Goal: Task Accomplishment & Management: Use online tool/utility

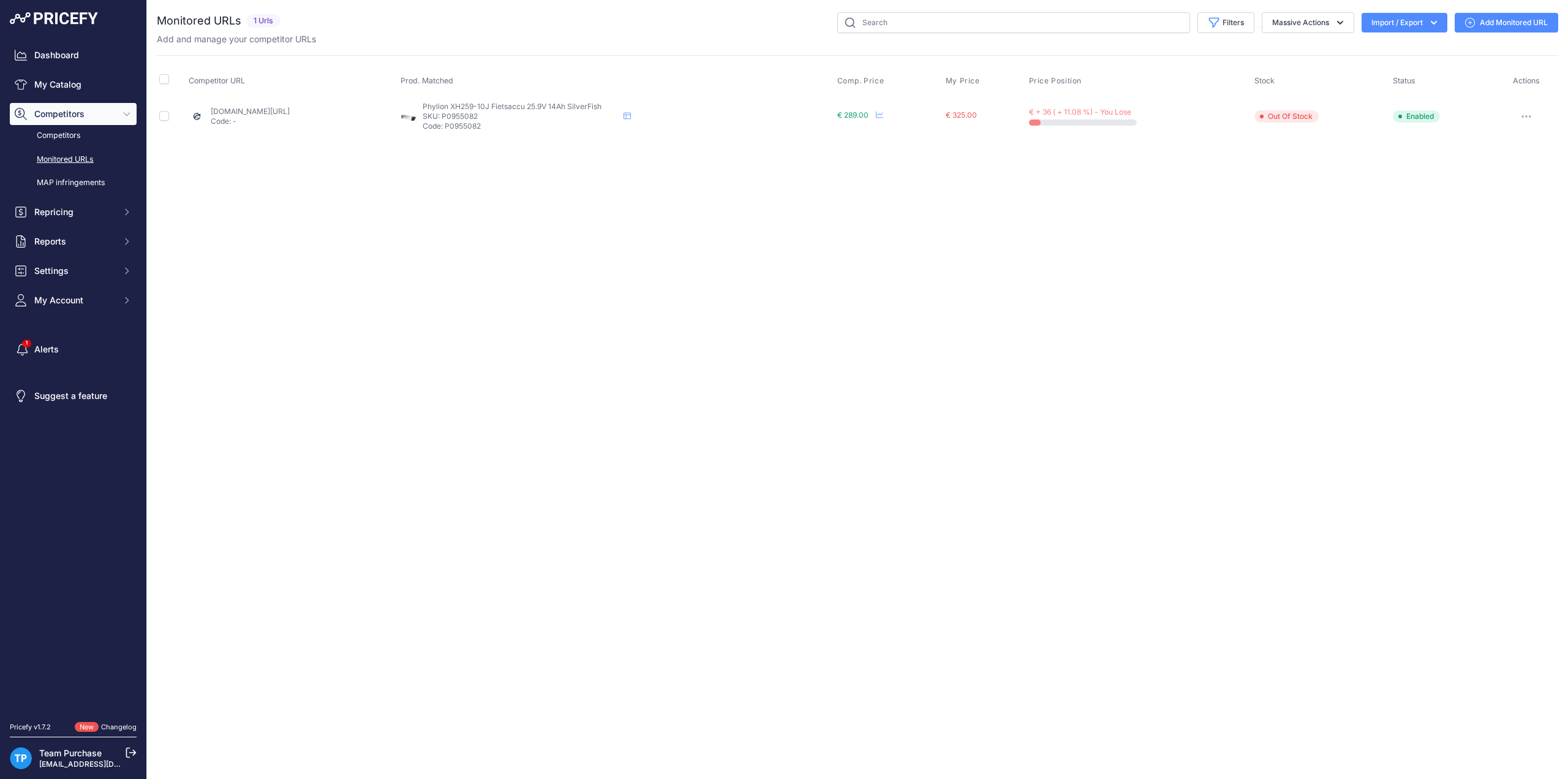
click at [1495, 24] on link "Add Monitored URL" at bounding box center [1507, 22] width 104 height 20
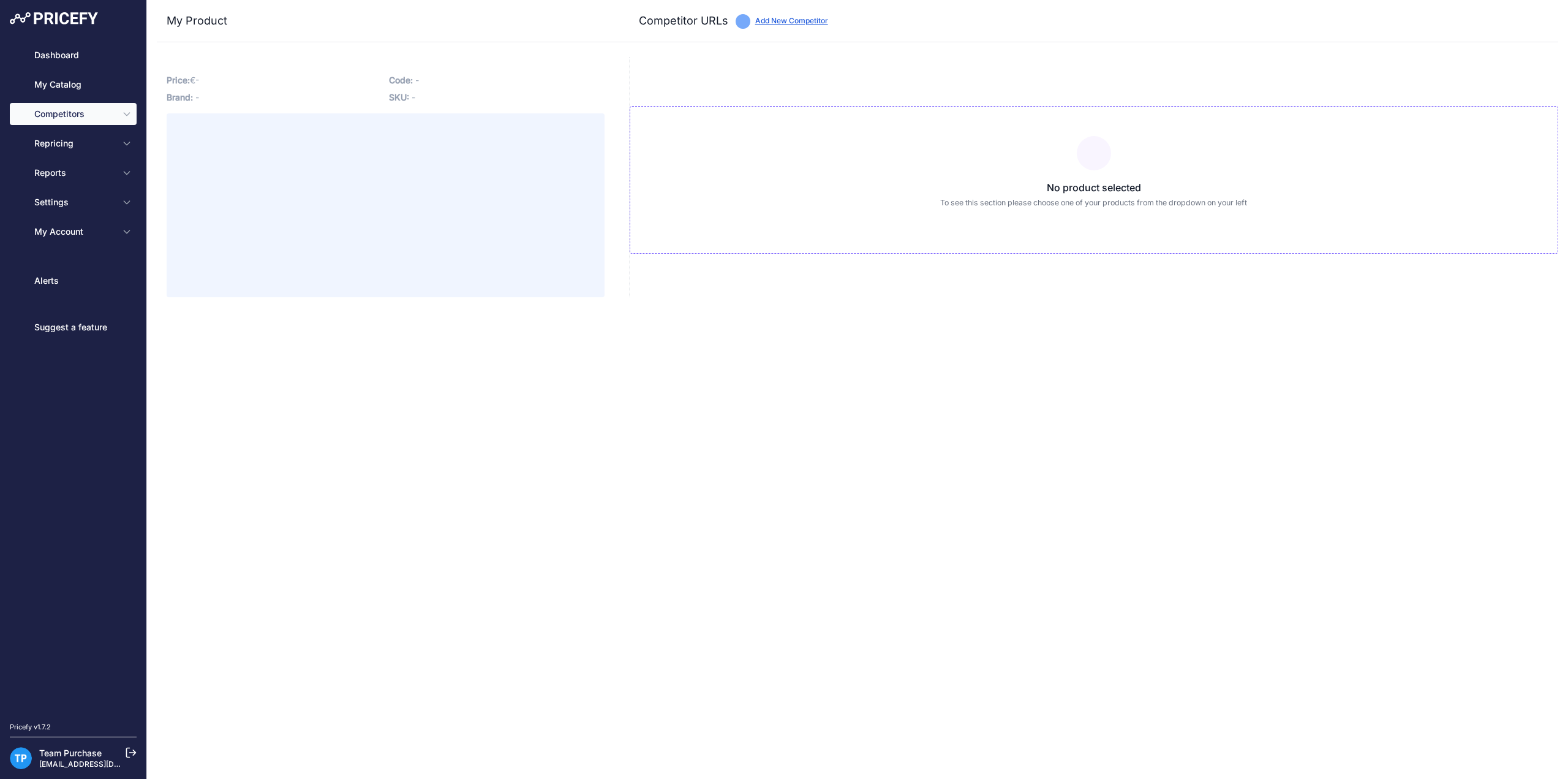
click at [915, 70] on div "No product selected To see this section please choose one of your products from…" at bounding box center [1093, 177] width 929 height 240
type input "www.e-bikeaccu.nl/phylion-xh259-10j-26v-13ah-silverfish-fietsaccu-frame?prirule…"
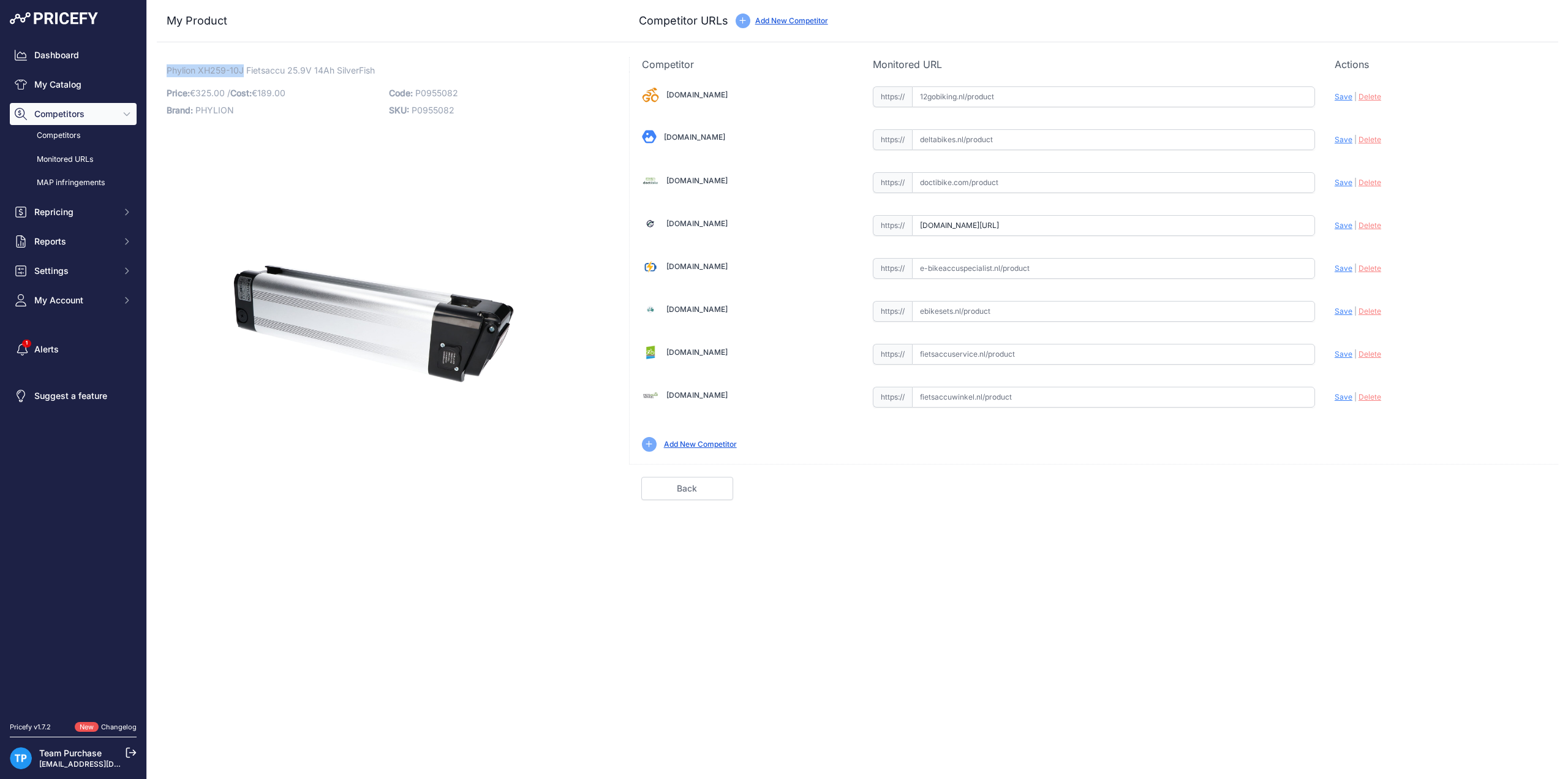
drag, startPoint x: 166, startPoint y: 70, endPoint x: 244, endPoint y: 69, distance: 78.0
click at [244, 69] on div "Phylion XH259-10J Fietsaccu 25.9V 14Ah SilverFish Link Price: € 325.00 /" at bounding box center [385, 278] width 457 height 443
copy span "Phylion XH259-10J"
click at [1117, 391] on input "text" at bounding box center [1113, 397] width 403 height 21
paste input "https://www.fietsaccuwinkel.nl/fietsaccu-universeel-type-24v-12ah-frame-silverf…"
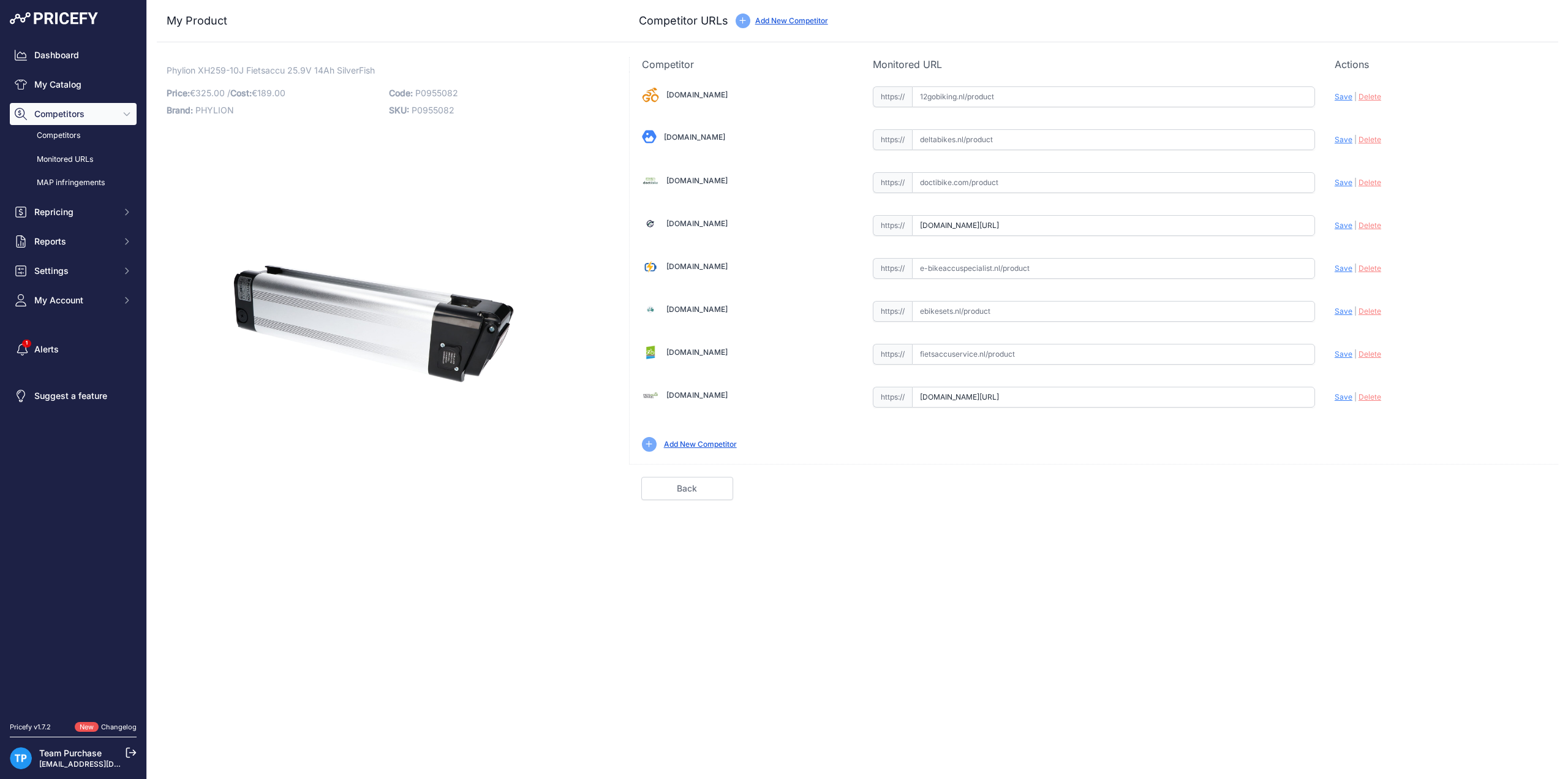
click at [1344, 395] on span "Save" at bounding box center [1343, 397] width 18 height 9
type input "https://www.fietsaccuwinkel.nl/fietsaccu-universeel-type-24v-12ah-frame-silverf…"
click at [1495, 482] on link "Done" at bounding box center [1500, 488] width 92 height 24
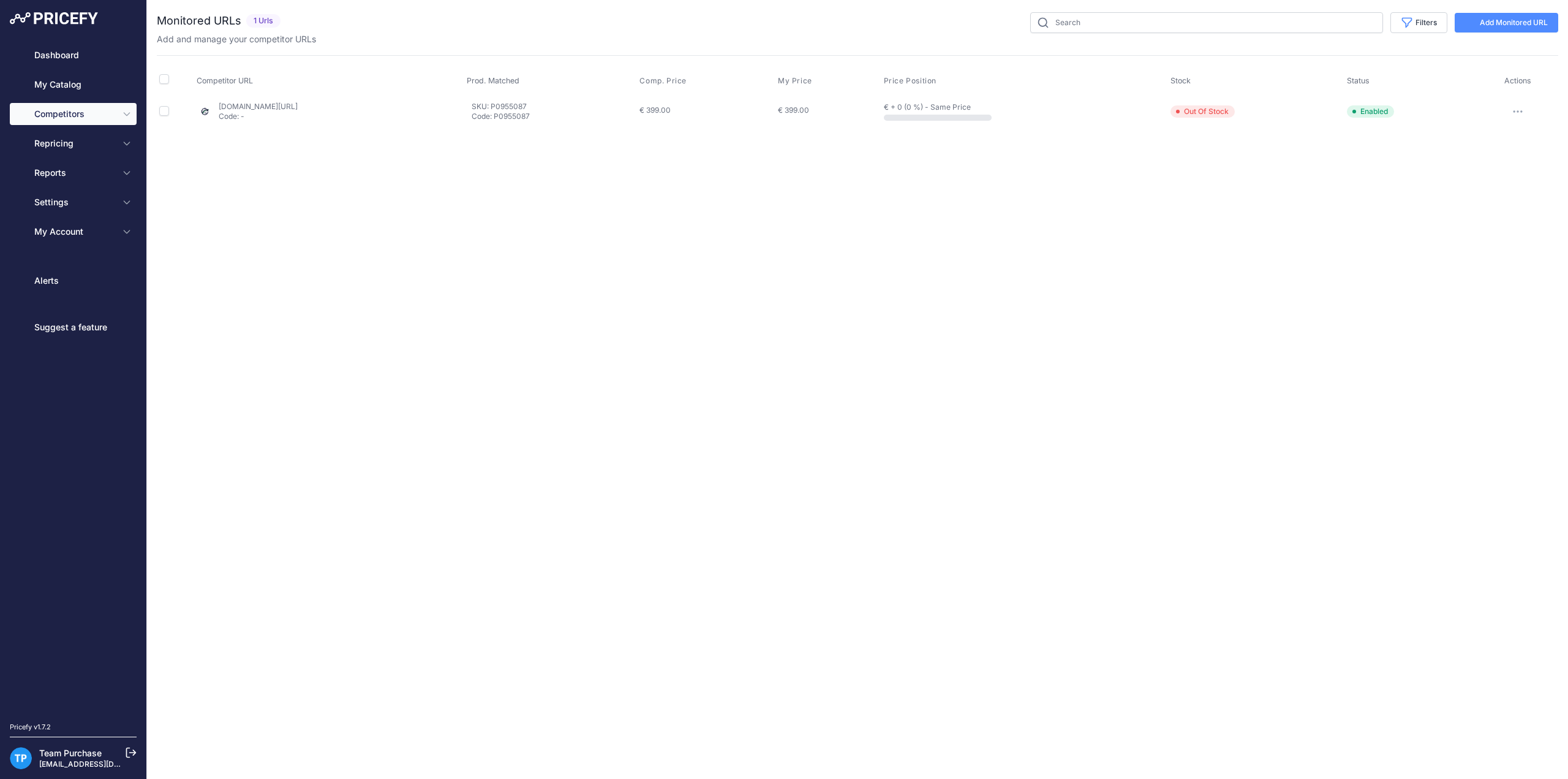
click at [1495, 18] on link "Add Monitored URL" at bounding box center [1507, 22] width 104 height 20
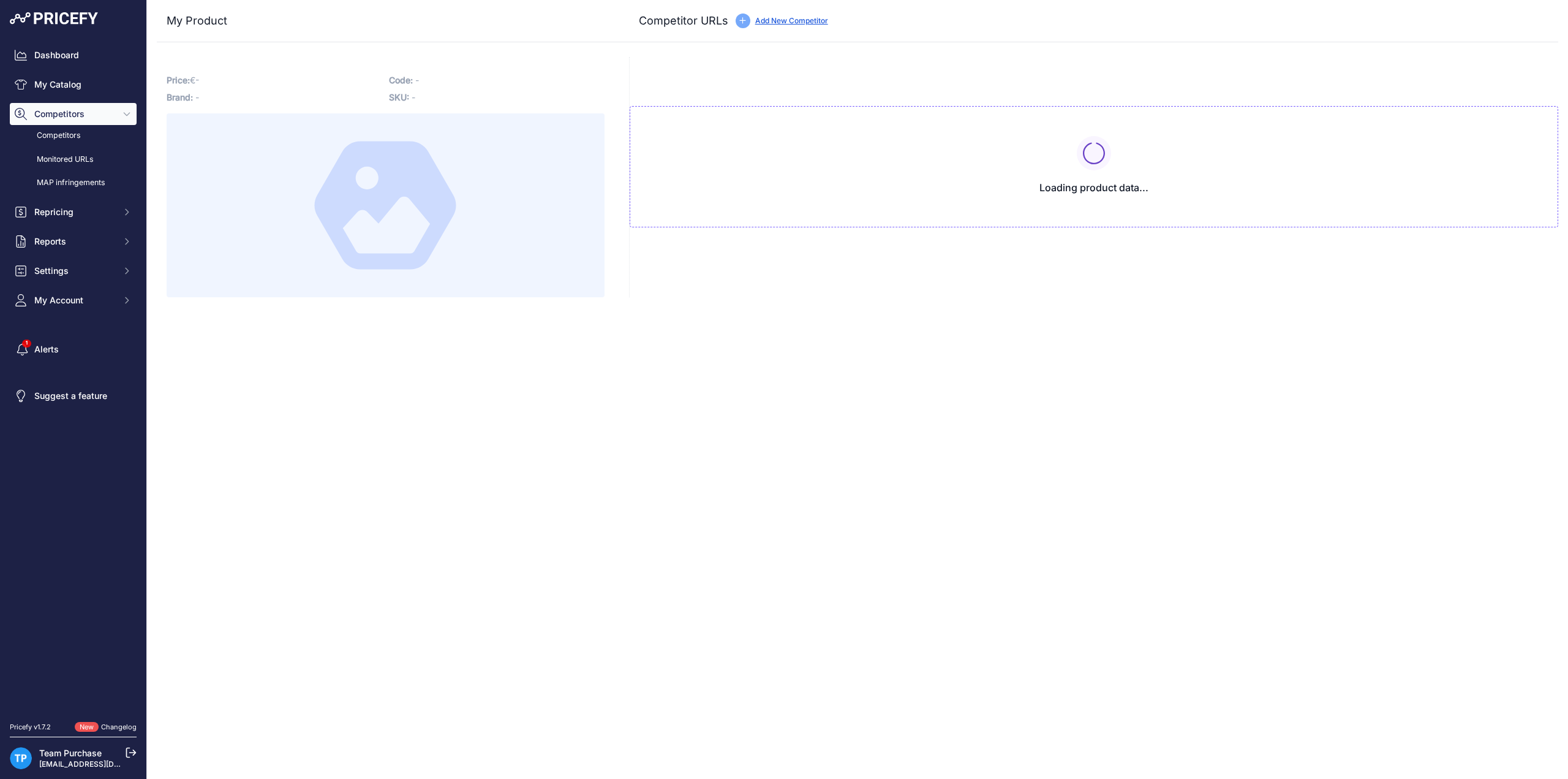
type input "www.e-bikeaccu.nl/maratron-xh370-10j-fietsaccu-37v-13ah?prirule_jdsnikfkfjsd=10…"
type input "e-bikeaccuspecialist.nl/product/phylion-dolphin-36v-14ah-standaard-bms/?prirule…"
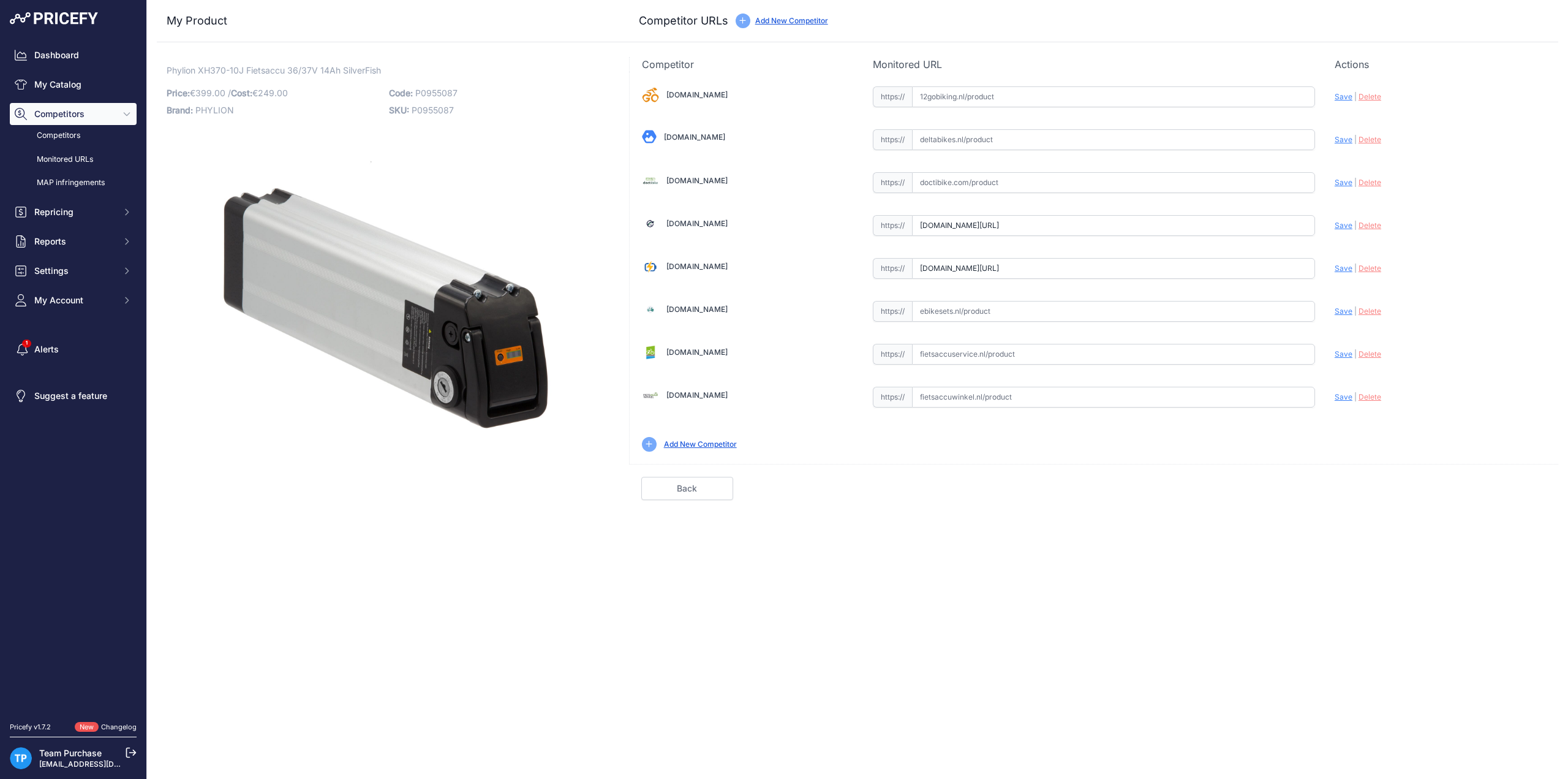
click at [1103, 397] on input "text" at bounding box center [1113, 397] width 403 height 21
paste input "https://www.fietsaccuwinkel.nl/fietsaccu-universeel-type-36v-12ah-frame"
click at [1341, 392] on span "Save" at bounding box center [1343, 397] width 18 height 9
type input "https://www.fietsaccuwinkel.nl/fietsaccu-universeel-type-36v-12ah-frame?prirule…"
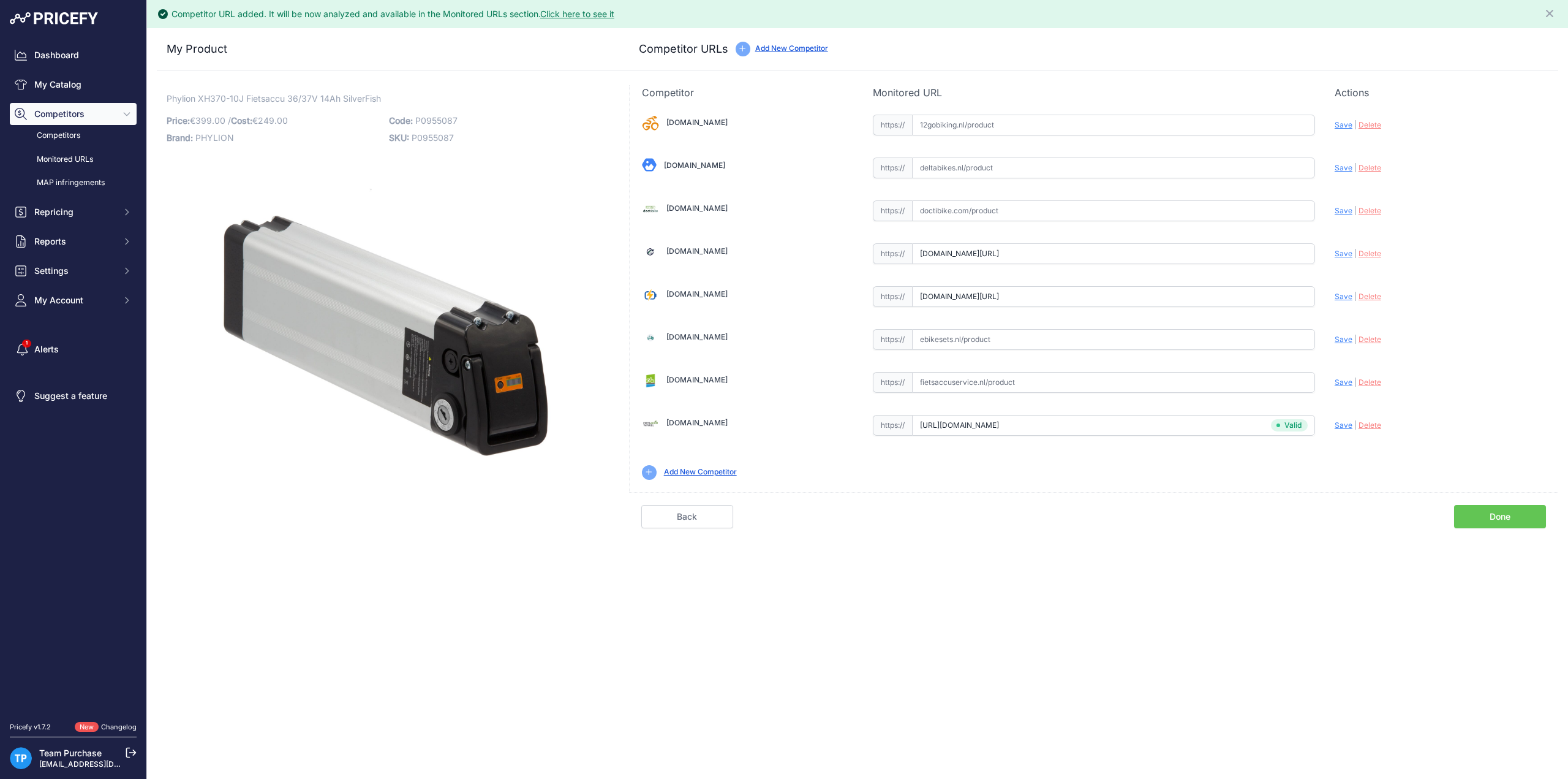
click at [1056, 372] on input "text" at bounding box center [1113, 382] width 403 height 21
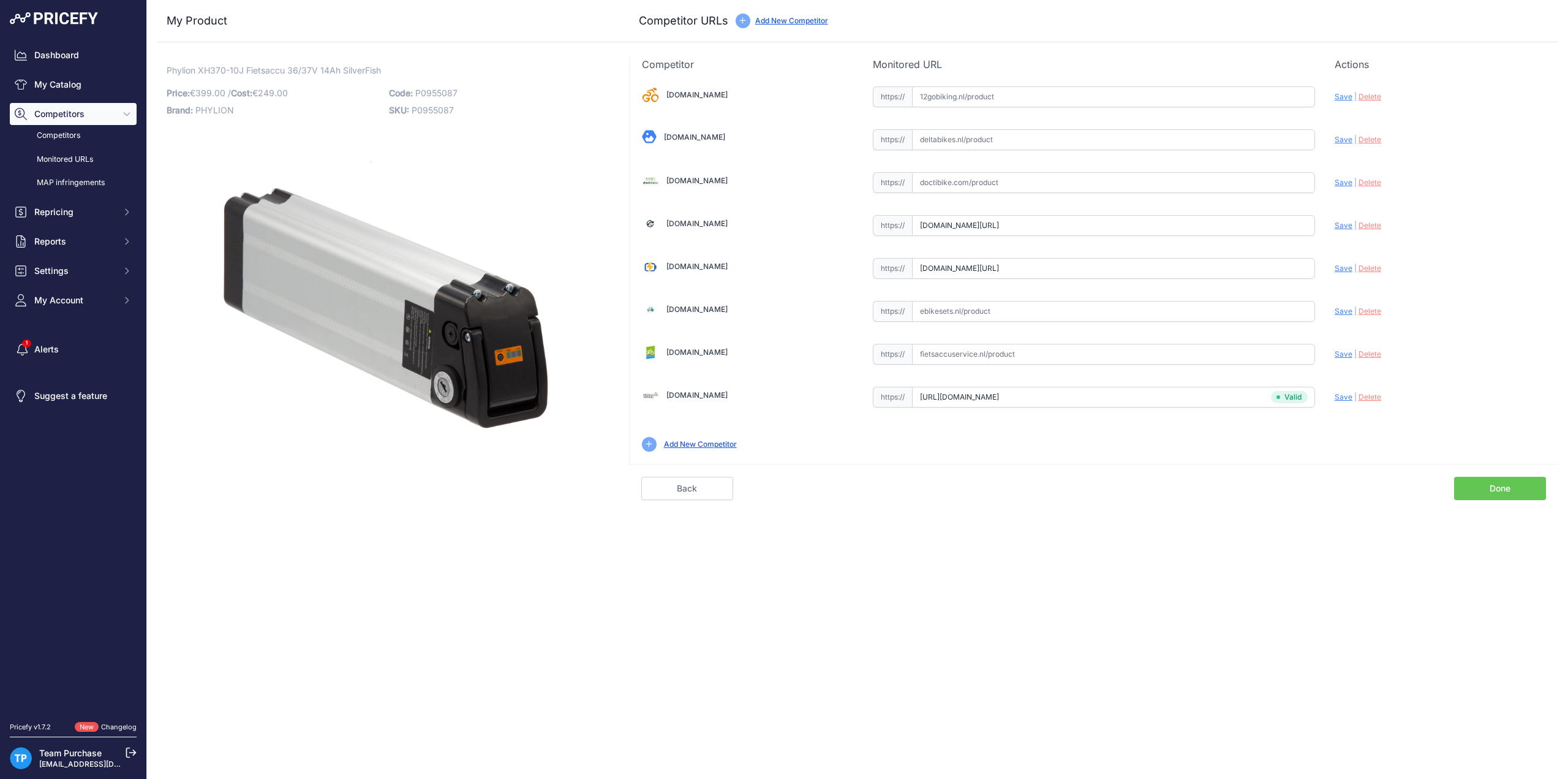
click at [959, 344] on input "text" at bounding box center [1113, 354] width 403 height 21
paste input "https://fietsaccuservice.nl/shop/fietsaccus/1129-accu-36v-14ah-li-ion-aldi-city…"
click at [1345, 354] on span "Save" at bounding box center [1343, 354] width 18 height 9
type input "https://fietsaccuservice.nl/shop/fietsaccus/1129-accu-36v-14ah-li-ion-aldi-city…"
click at [1498, 483] on link "Done" at bounding box center [1500, 488] width 92 height 24
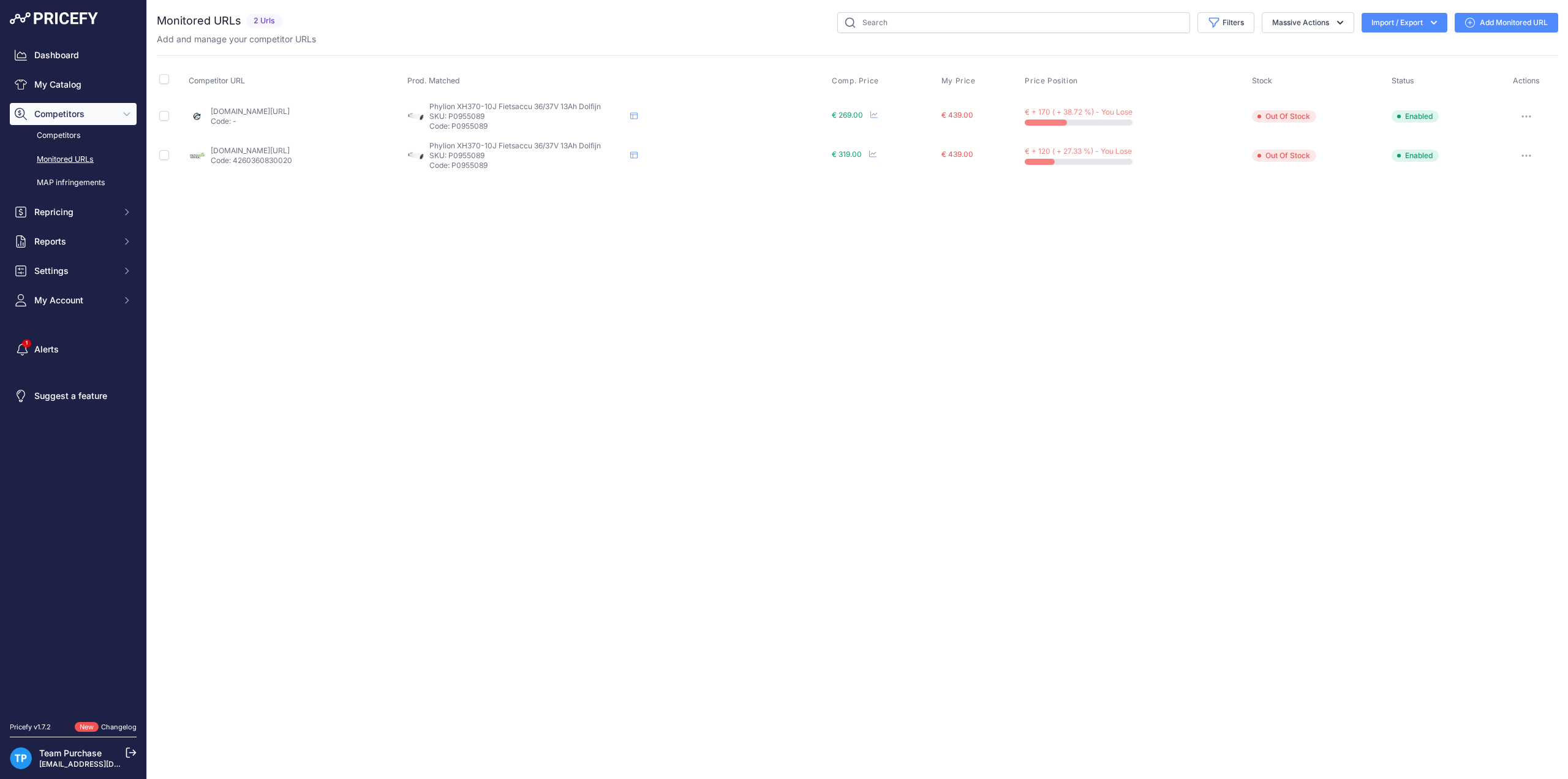
click at [1474, 24] on icon at bounding box center [1470, 22] width 10 height 10
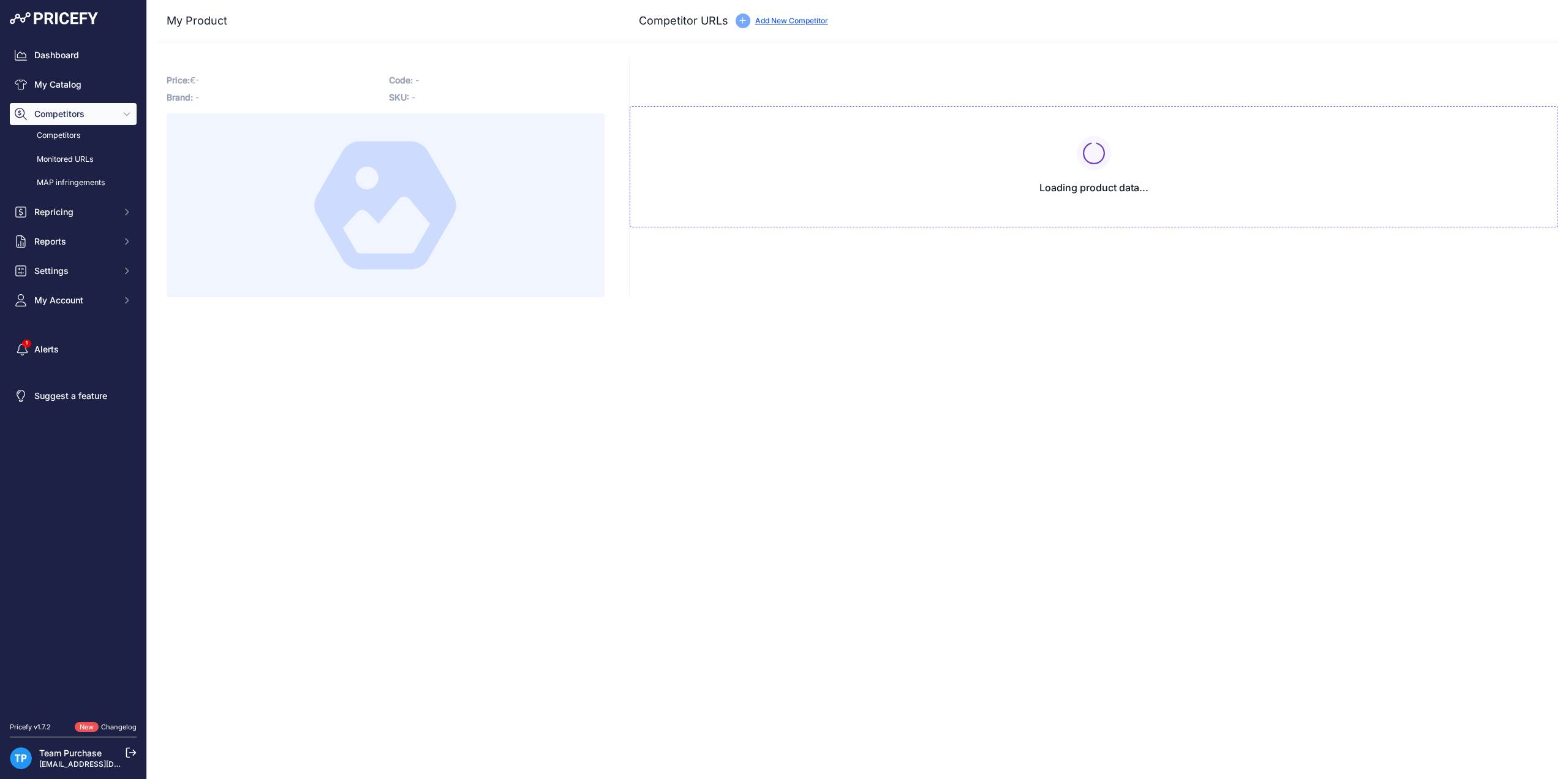
type input "www.e-bikeaccu.nl/phylion-xh370-13j-dolfijn-37v-13ah-compatible-fietsaccu?priru…"
type input "www.fietsaccuwinkel.nl/phylion-fietsaccu-xh370-10j-37v-13ah-dolphin?prirule_jds…"
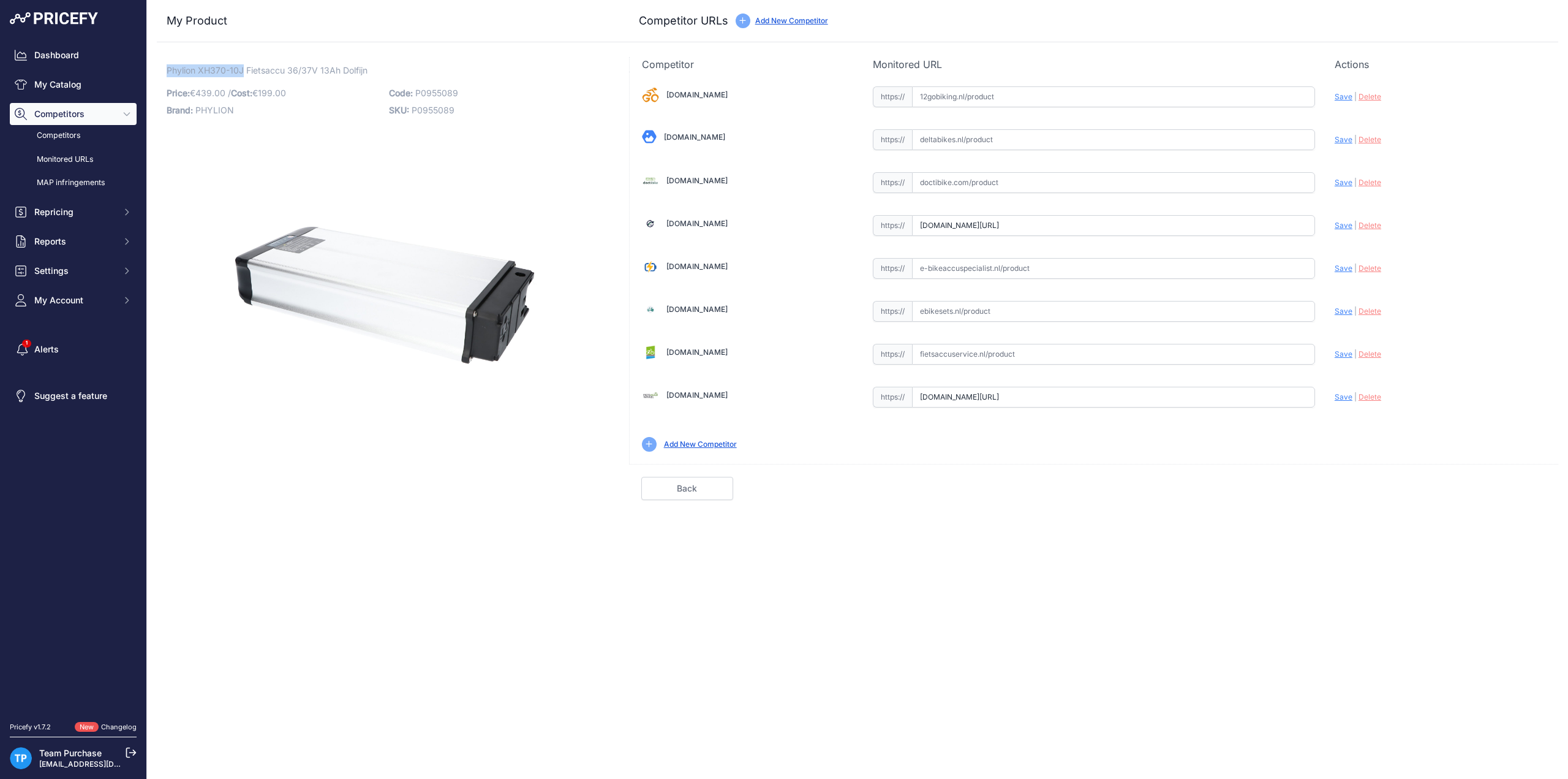
drag, startPoint x: 166, startPoint y: 71, endPoint x: 243, endPoint y: 69, distance: 77.0
click at [243, 69] on div "Phylion XH370-10J Fietsaccu 36/37V 13Ah Dolfijn Link Price: € 439.00 /" at bounding box center [385, 278] width 457 height 443
copy span "Phylion XH370-10J"
click at [1008, 357] on input "text" at bounding box center [1113, 354] width 403 height 21
paste input "https://fietsaccuservice.nl/shop/fietsaccus/accu-phylion-dolphin-xh370-10j/"
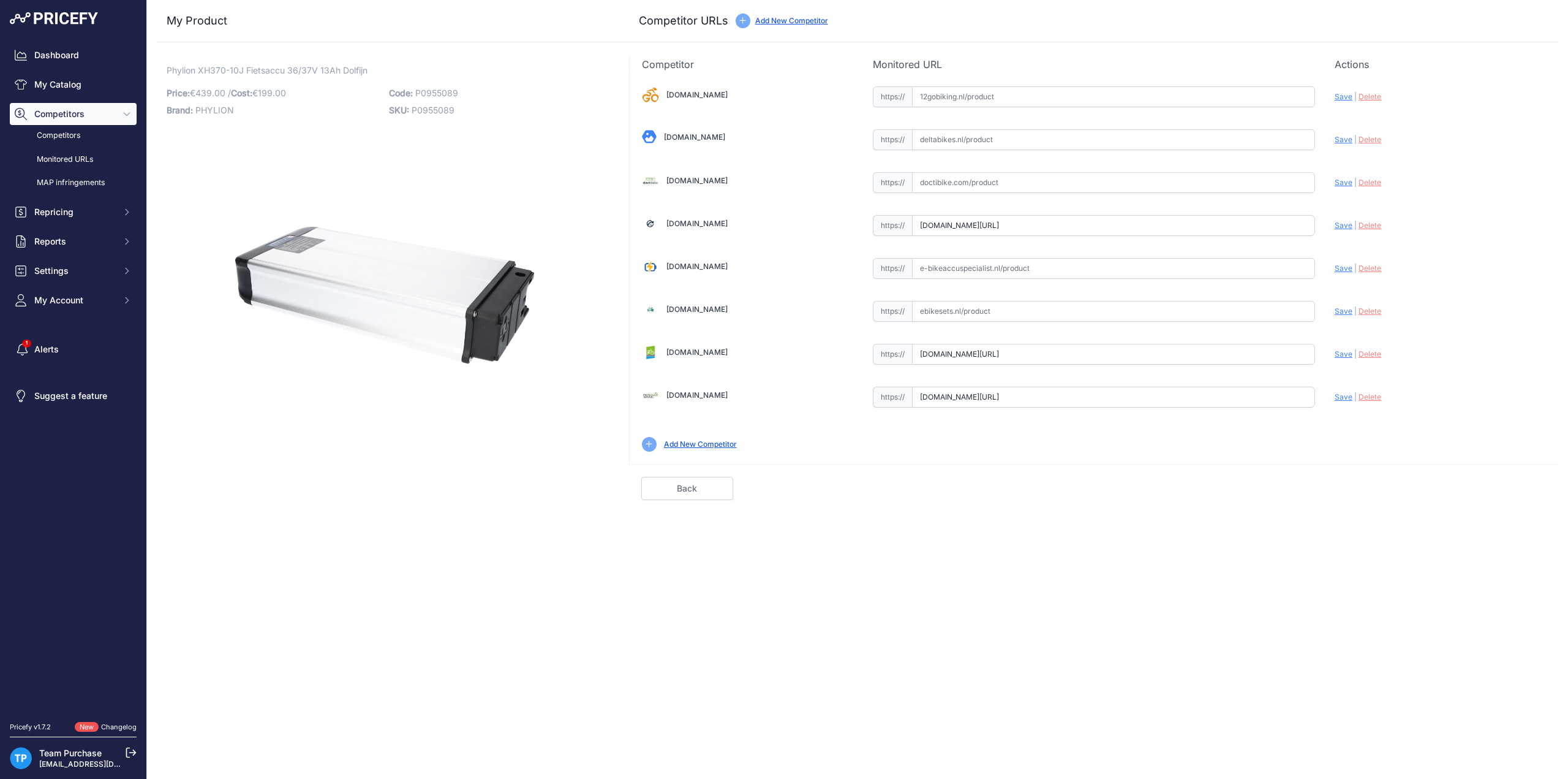
click at [1347, 349] on span "Save" at bounding box center [1343, 354] width 18 height 9
type input "https://fietsaccuservice.nl/shop/fietsaccus/accu-phylion-dolphin-xh370-10j/?pri…"
click at [992, 263] on input "text" at bounding box center [1113, 268] width 403 height 21
paste input "https://e-bikeaccuspecialist.nl/product/phylion-dolphin-36v-14ah-standaard-bms/"
click at [1346, 270] on span "Save" at bounding box center [1343, 268] width 18 height 9
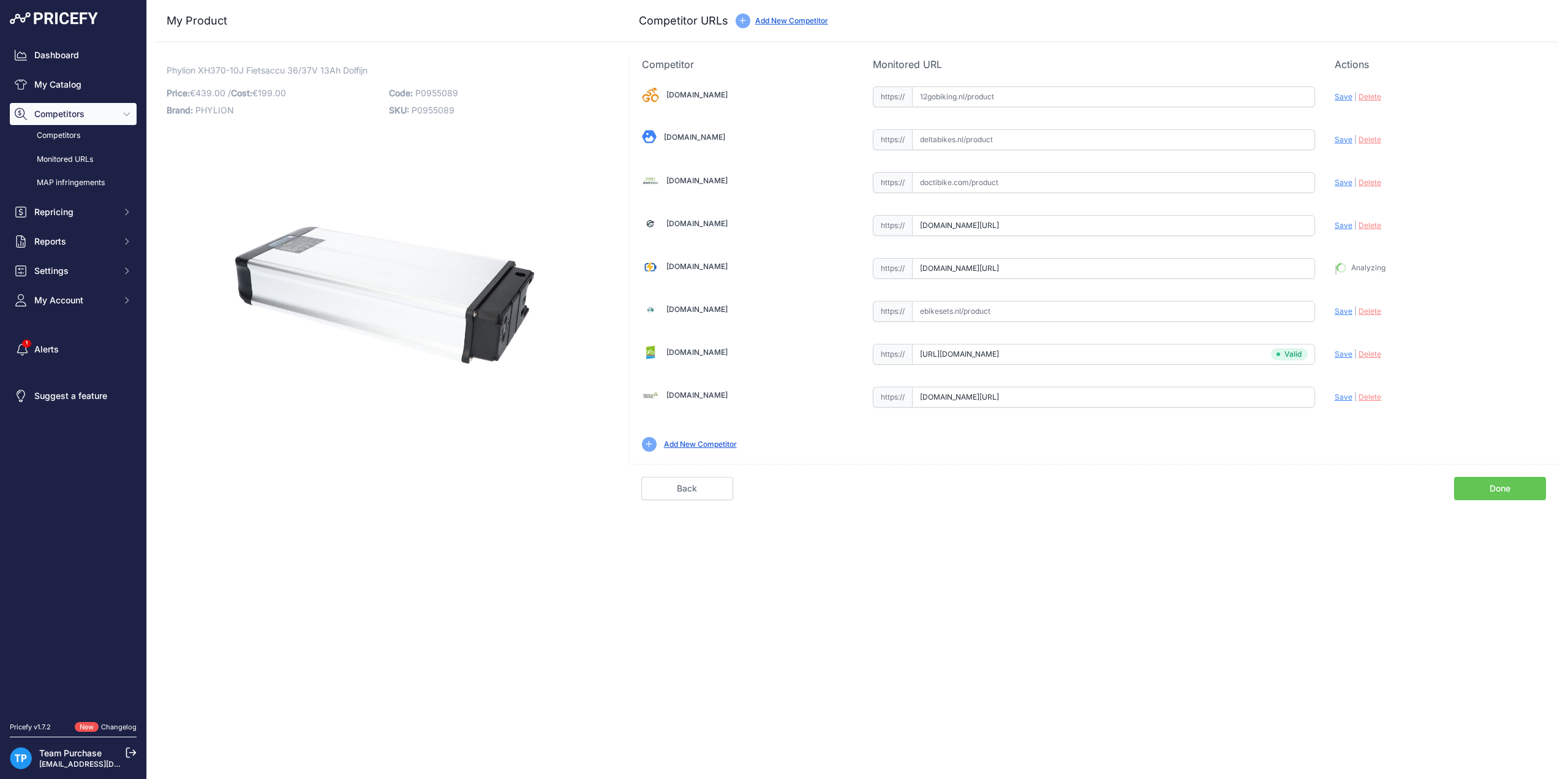
type input "https://e-bikeaccuspecialist.nl/product/phylion-dolphin-36v-14ah-standaard-bms/…"
click at [1503, 476] on link "Done" at bounding box center [1500, 488] width 92 height 24
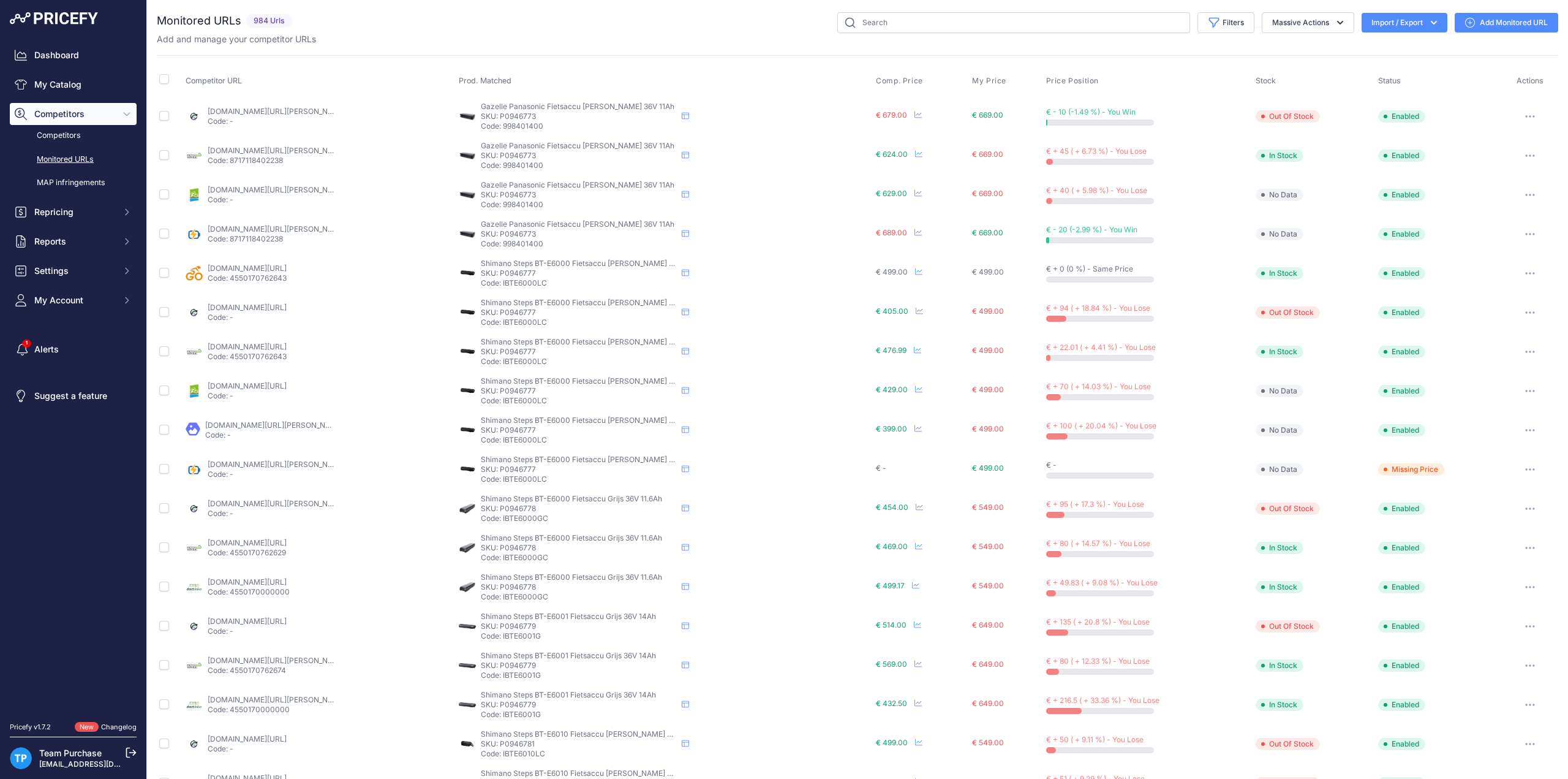
click at [665, 31] on div "Filters Saved Filters Set None Competitors Cheaper Than Me Competitors Products…" at bounding box center [927, 22] width 1261 height 21
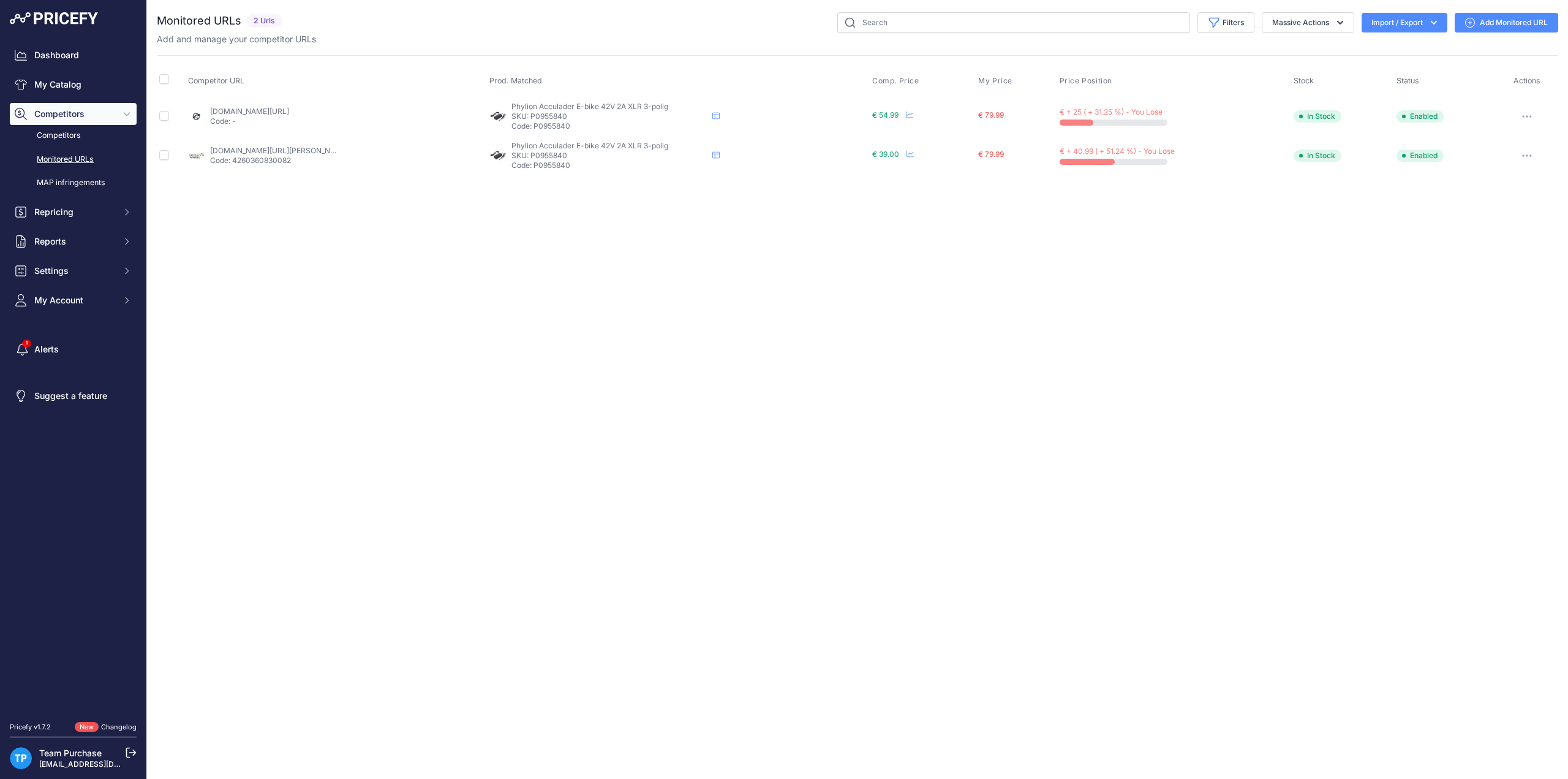
click at [1478, 18] on link "Add Monitored URL" at bounding box center [1507, 22] width 104 height 20
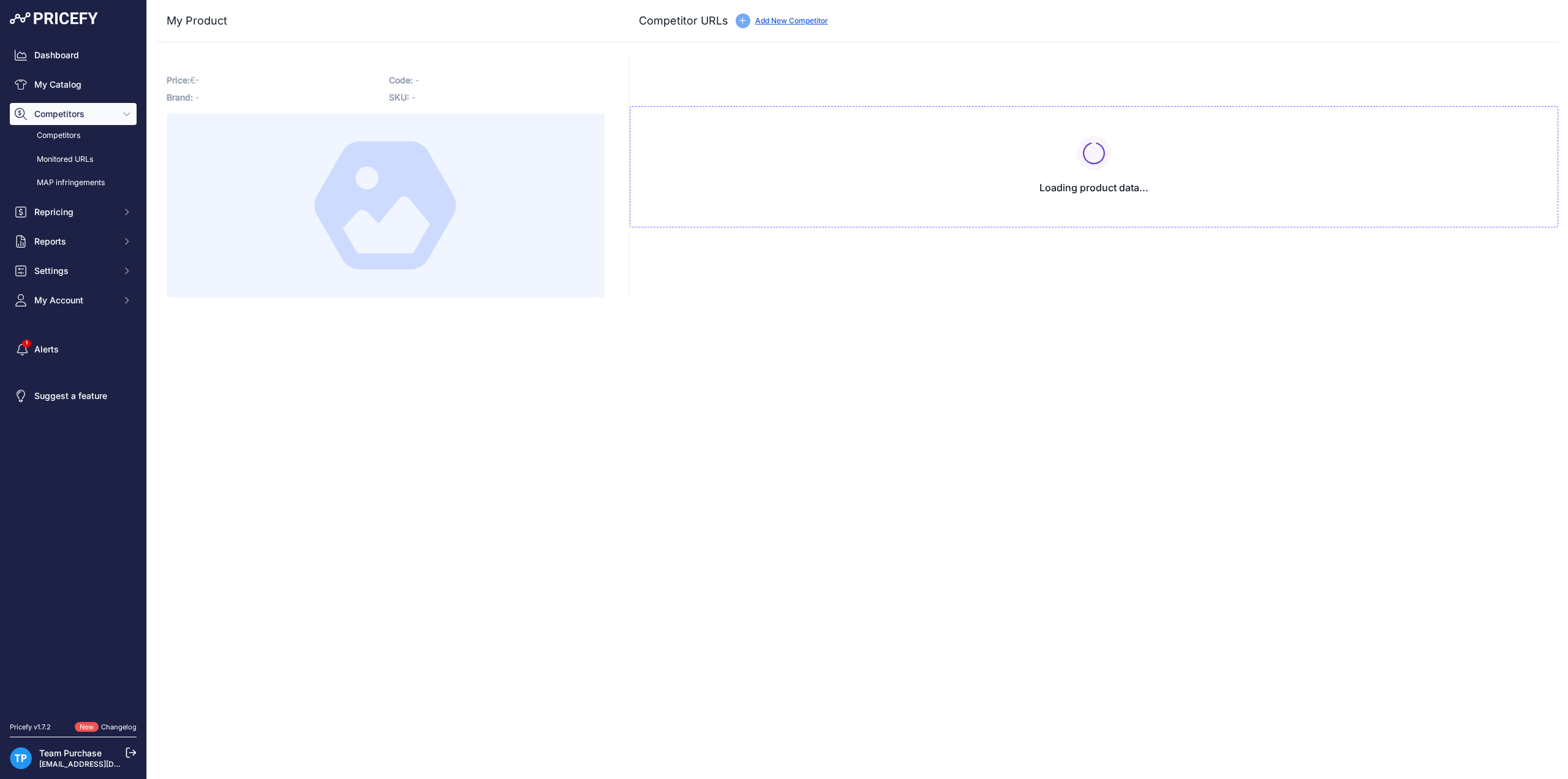
type input "www.e-bikeaccu.nl/phylion-42v-2a-2-polig-lader?prirule_jdsnikfkfjsd=10020"
type input "www.fietsaccuwinkel.nl/lader-li-ion-36v-2a-met-dc-2-1-stekker?prirule_jdsnikfkf…"
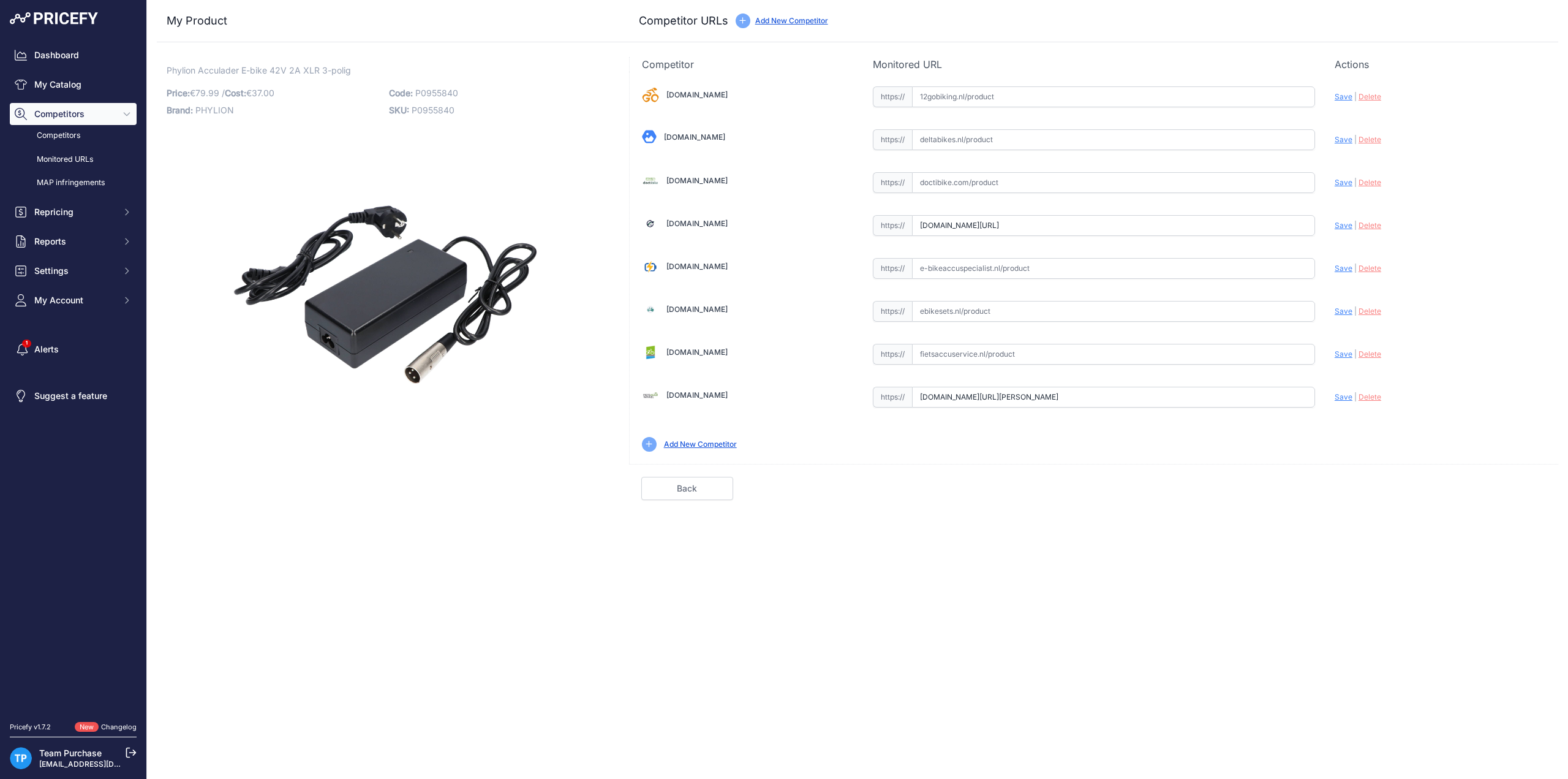
click at [1005, 449] on div "12gobiking.nl Valid Invalid" at bounding box center [1094, 268] width 928 height 392
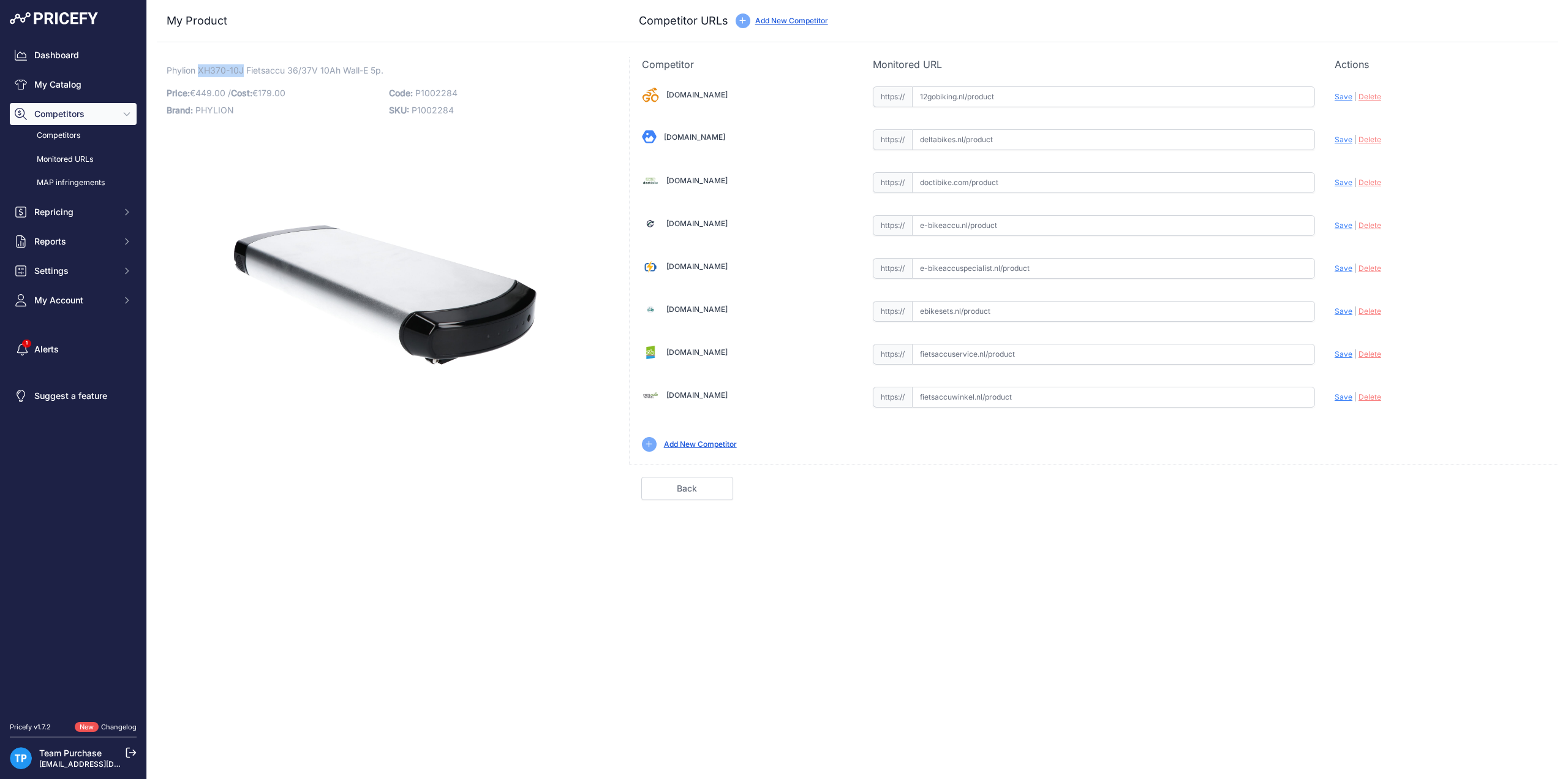
drag, startPoint x: 199, startPoint y: 71, endPoint x: 243, endPoint y: 67, distance: 44.2
click at [243, 67] on span "Phylion XH370-10J Fietsaccu 36/37V 10Ah Wall-E 5p." at bounding box center [275, 70] width 217 height 15
click at [175, 67] on span "Phylion XH370-10J Fietsaccu 36/37V 10Ah Wall-E 5p." at bounding box center [275, 70] width 217 height 15
drag, startPoint x: 164, startPoint y: 69, endPoint x: 243, endPoint y: 67, distance: 79.0
click at [243, 67] on div "Phylion XH370-10J Fietsaccu 36/37V 10Ah Wall-E 5p. Link Price: € 449.00 /" at bounding box center [385, 278] width 457 height 443
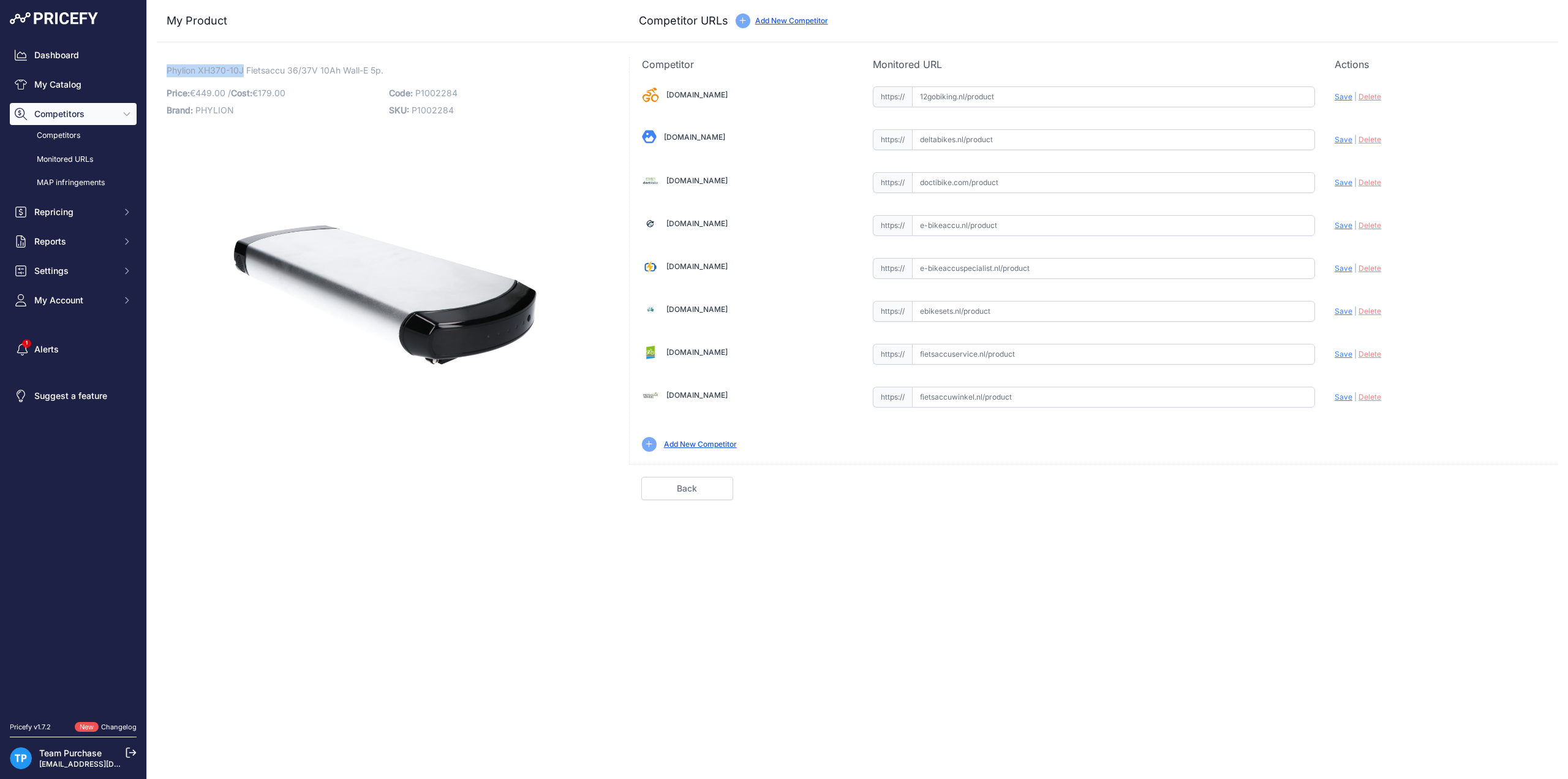
copy span "Phylion XH370-10J"
